Goal: Information Seeking & Learning: Learn about a topic

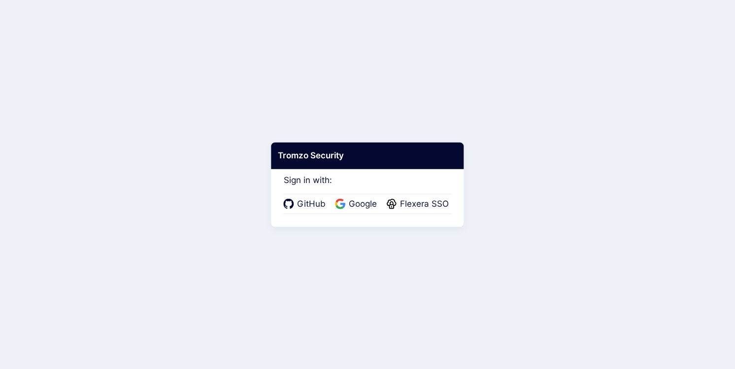
click at [433, 205] on span "Flexera SSO" at bounding box center [424, 204] width 55 height 13
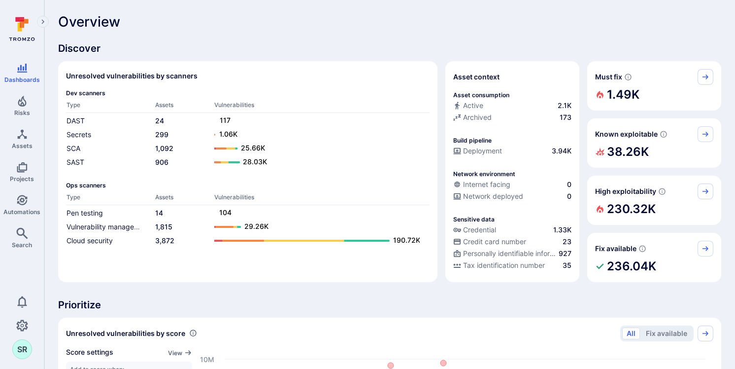
click at [461, 19] on div "Overview" at bounding box center [389, 22] width 663 height 16
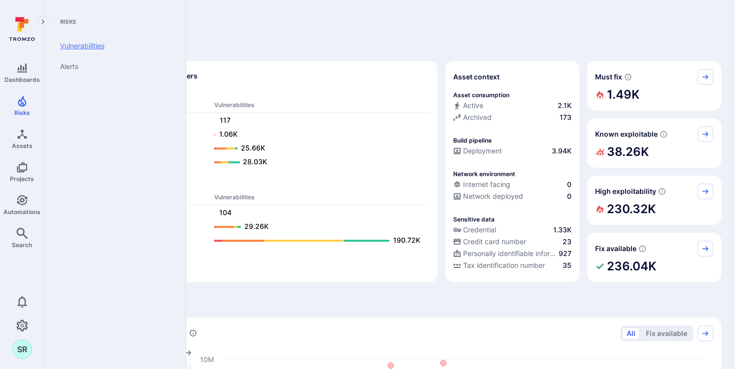
click at [86, 46] on link "Vulnerabilities" at bounding box center [113, 45] width 122 height 21
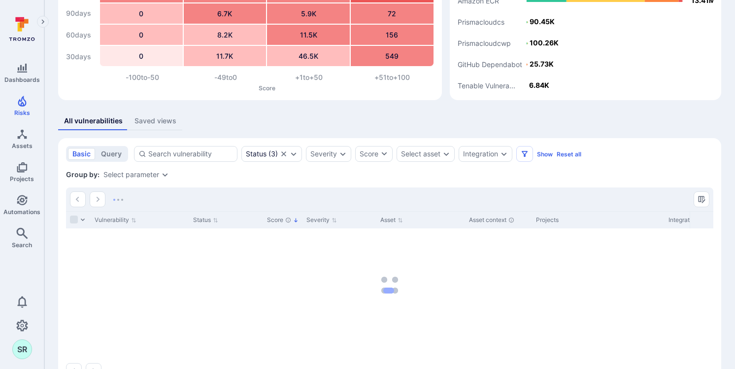
scroll to position [121, 0]
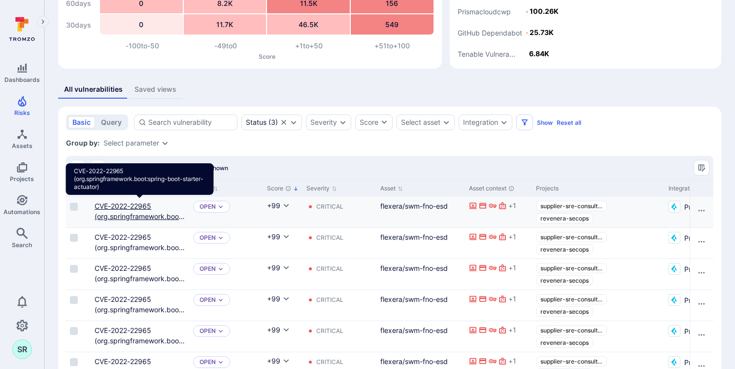
click at [134, 203] on link "CVE-2022-22965 (org.springframework.boot:spring-boot-starter-actuator)" at bounding box center [140, 221] width 90 height 39
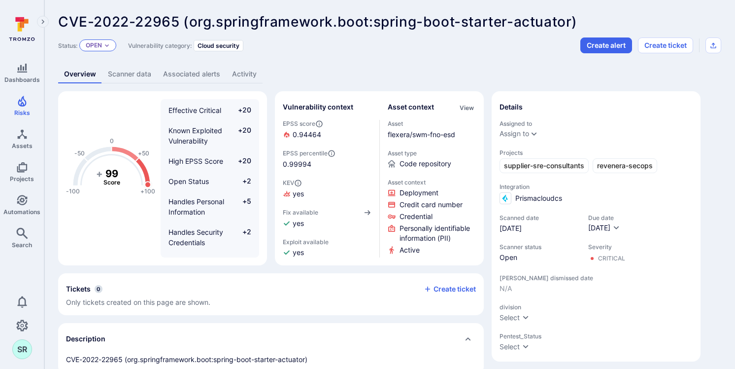
click at [104, 45] on icon "Expand dropdown" at bounding box center [107, 45] width 6 height 6
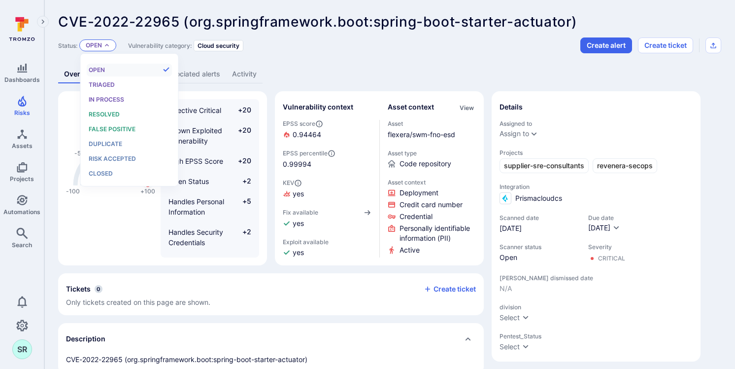
scroll to position [8, 0]
click at [358, 62] on div "CVE-2022-22965 (org.springframework.boot:spring-boot-starter-actuator) ... Show…" at bounding box center [389, 367] width 691 height 735
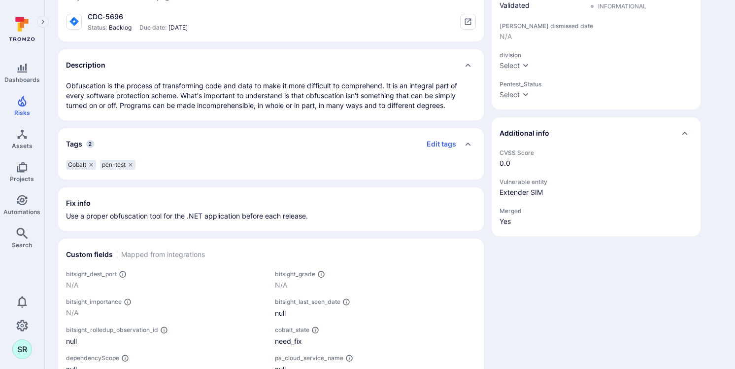
scroll to position [278, 0]
